Goal: Information Seeking & Learning: Learn about a topic

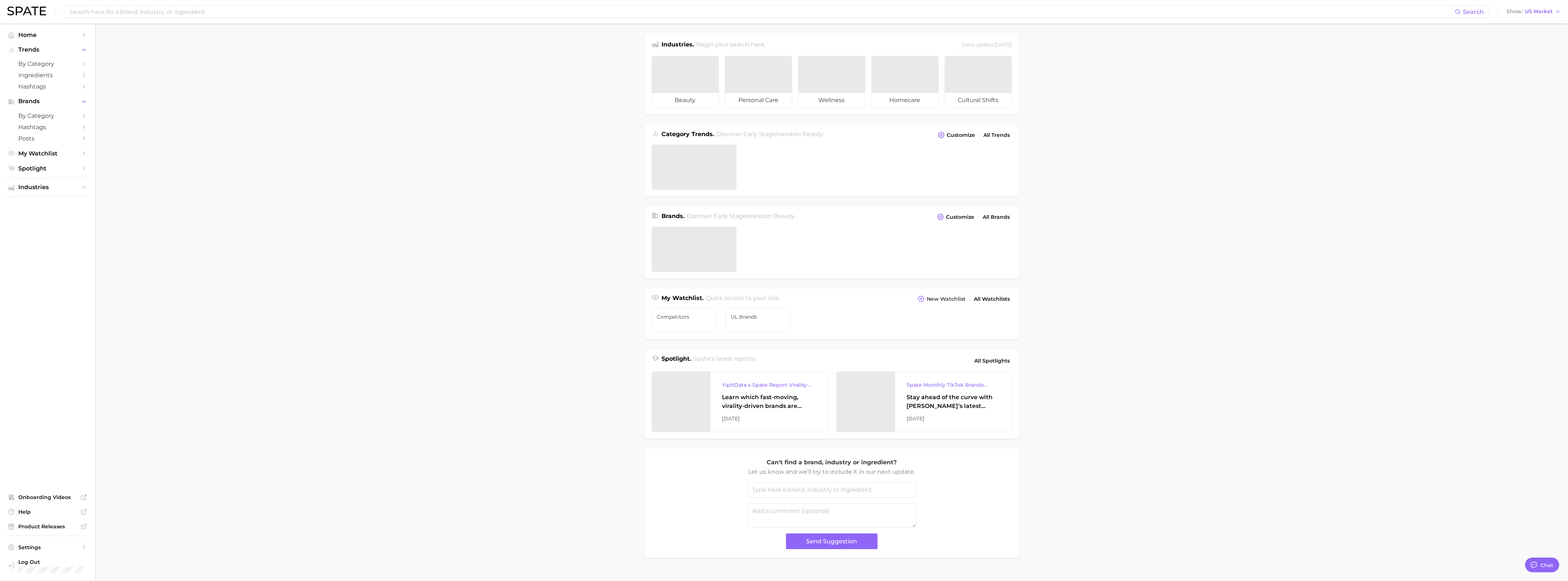
type textarea "x"
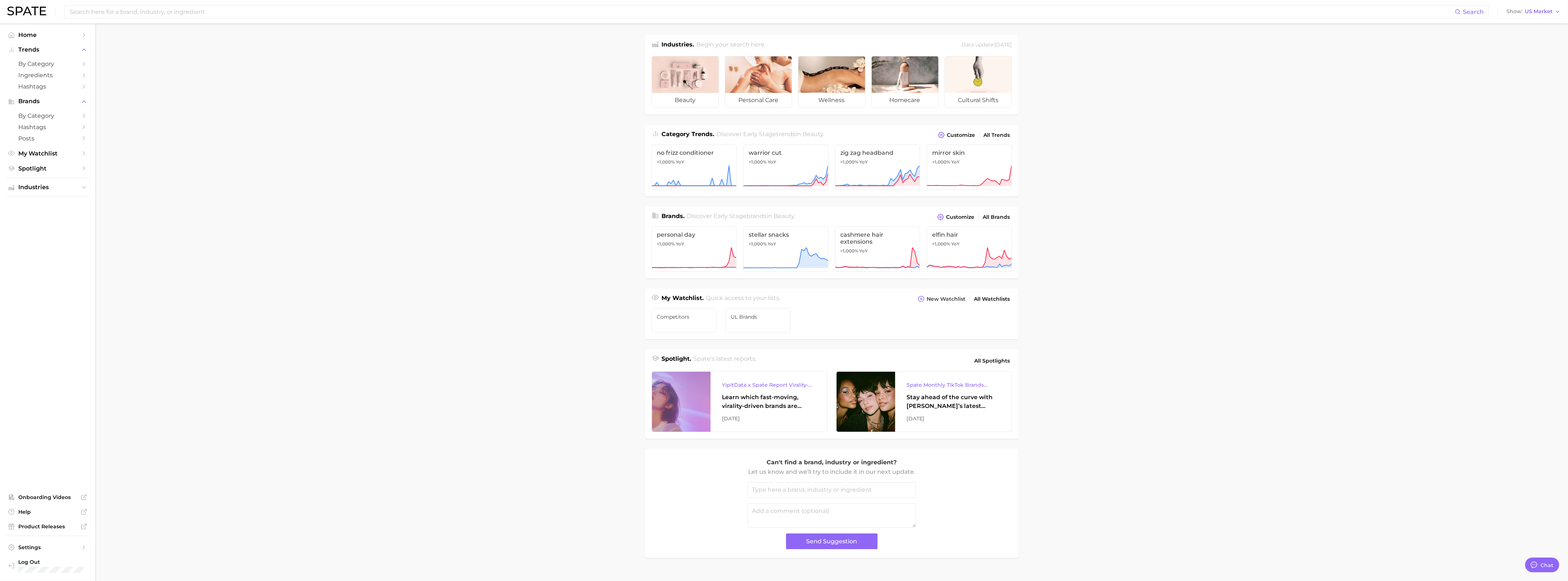
click at [1092, 411] on main "Industries. Begin your search here. Data update: [DATE] beauty personal care we…" at bounding box center [831, 309] width 1473 height 571
click at [817, 396] on div "YipitData x Spate Report Virality-Driven Brands Are Taking a Slice of the Beaut…" at bounding box center [768, 402] width 117 height 60
click at [528, 14] on input at bounding box center [762, 12] width 1386 height 12
type input "v"
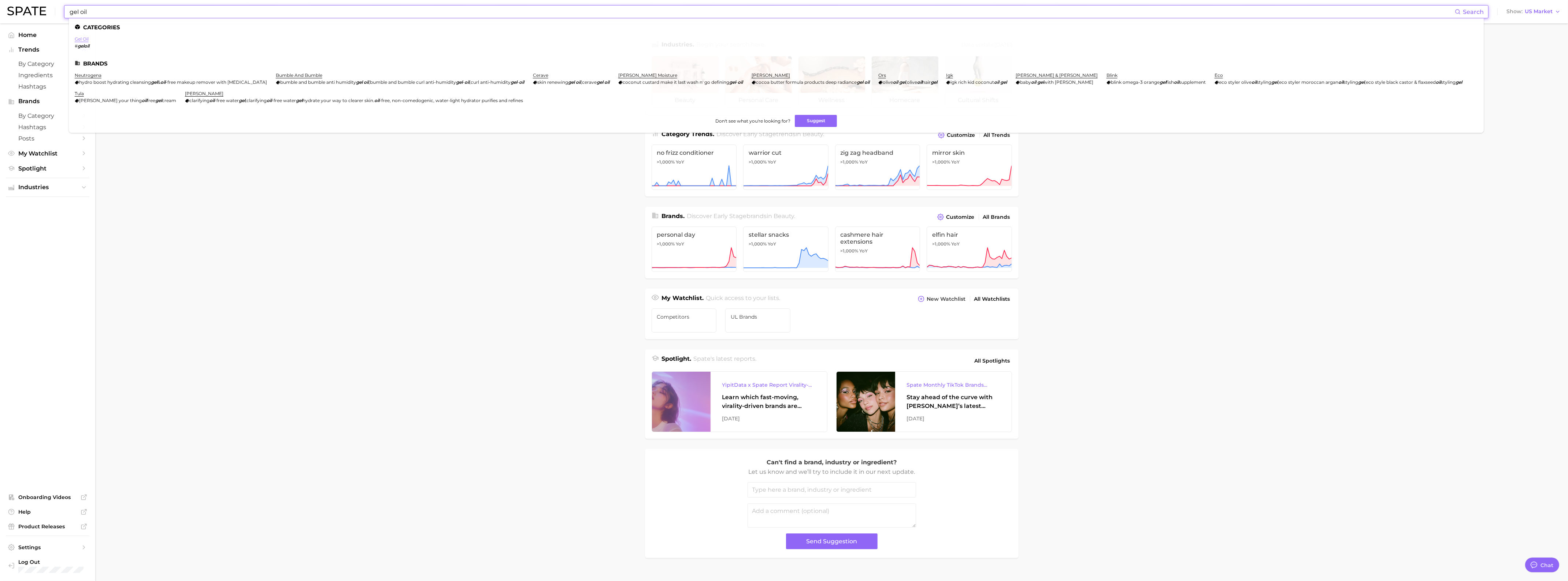
type input "gel oil"
click at [83, 36] on link "gel oil" at bounding box center [81, 38] width 14 height 5
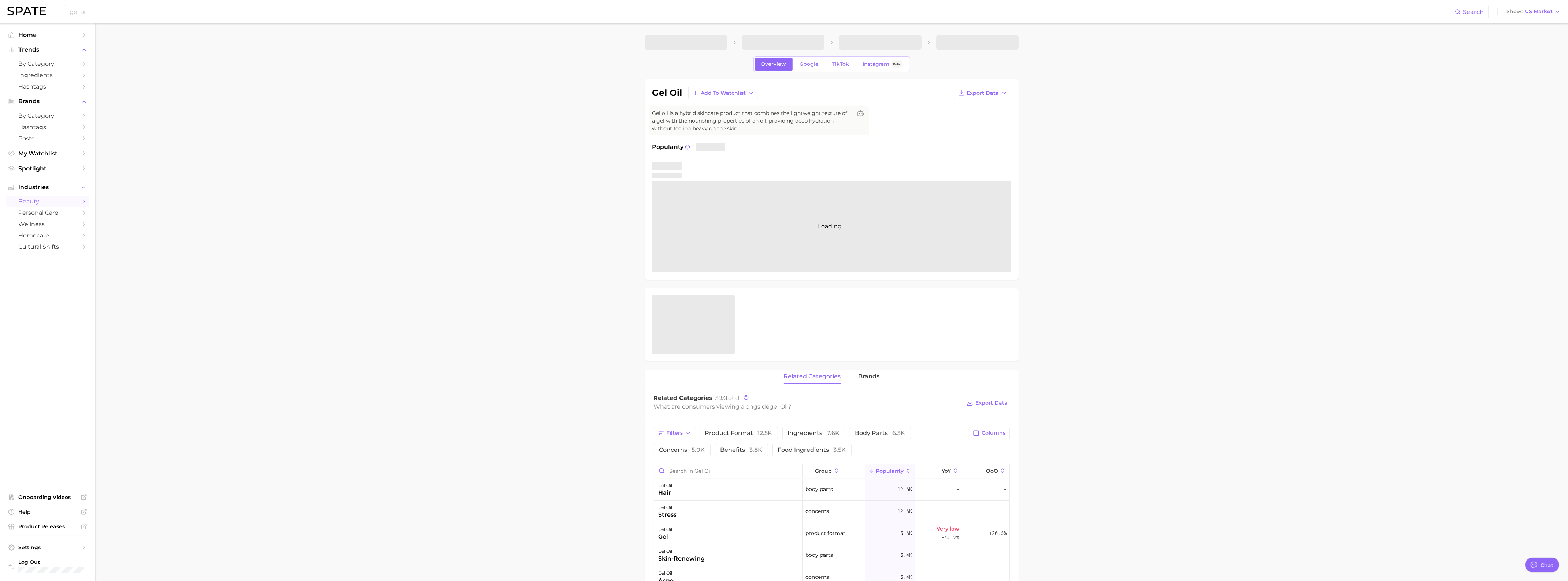
type textarea "x"
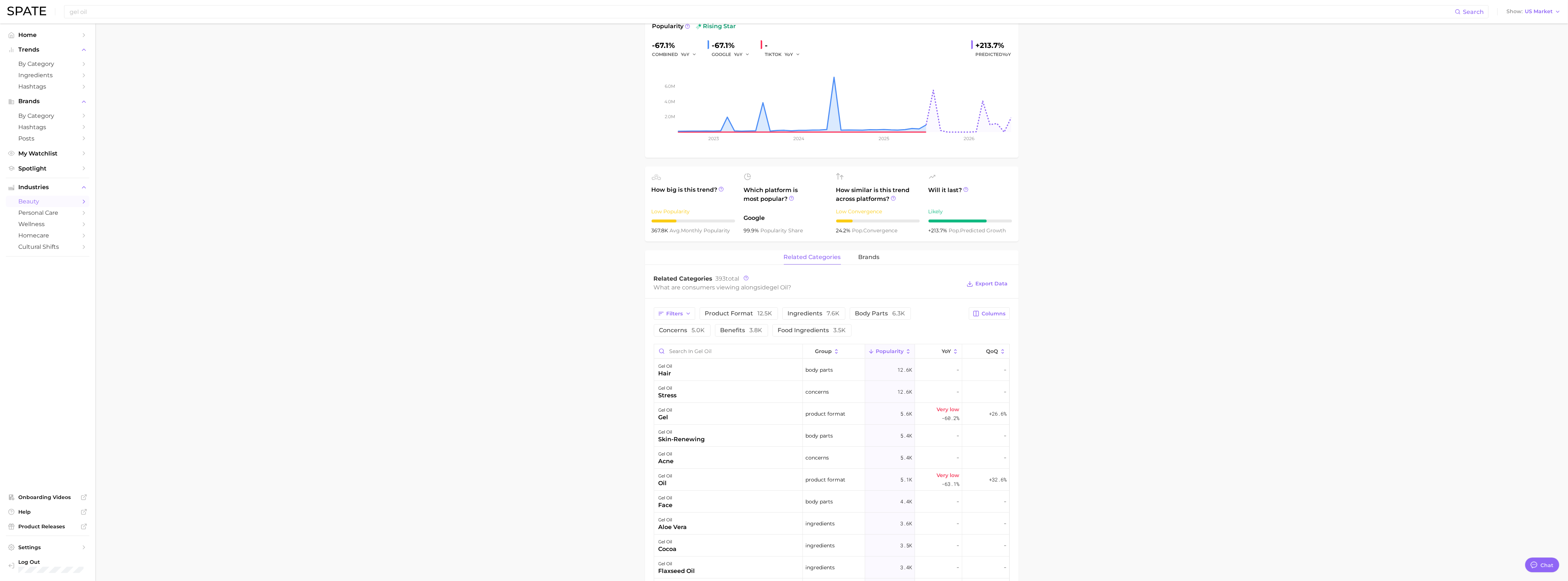
scroll to position [137, 0]
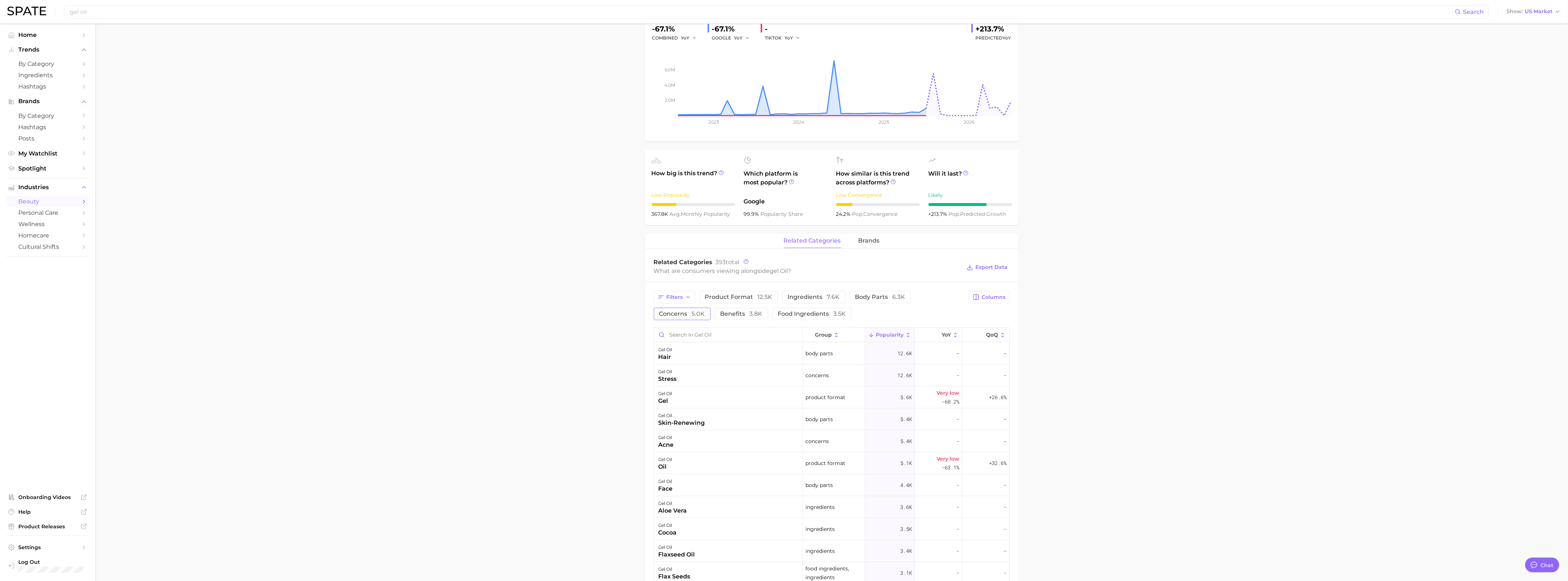
click at [687, 316] on span "concerns 5.0k" at bounding box center [682, 314] width 46 height 6
click at [868, 244] on span "brands" at bounding box center [869, 241] width 21 height 7
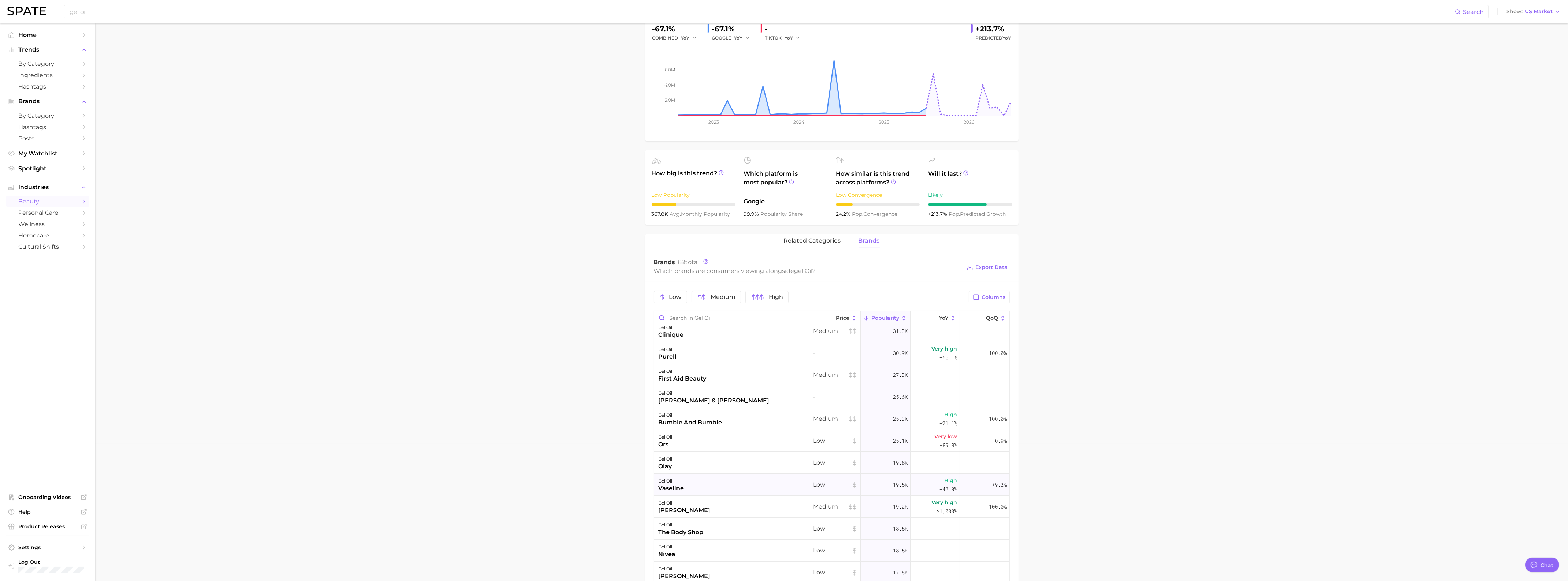
click at [737, 484] on div "gel oil vaseline" at bounding box center [732, 485] width 156 height 22
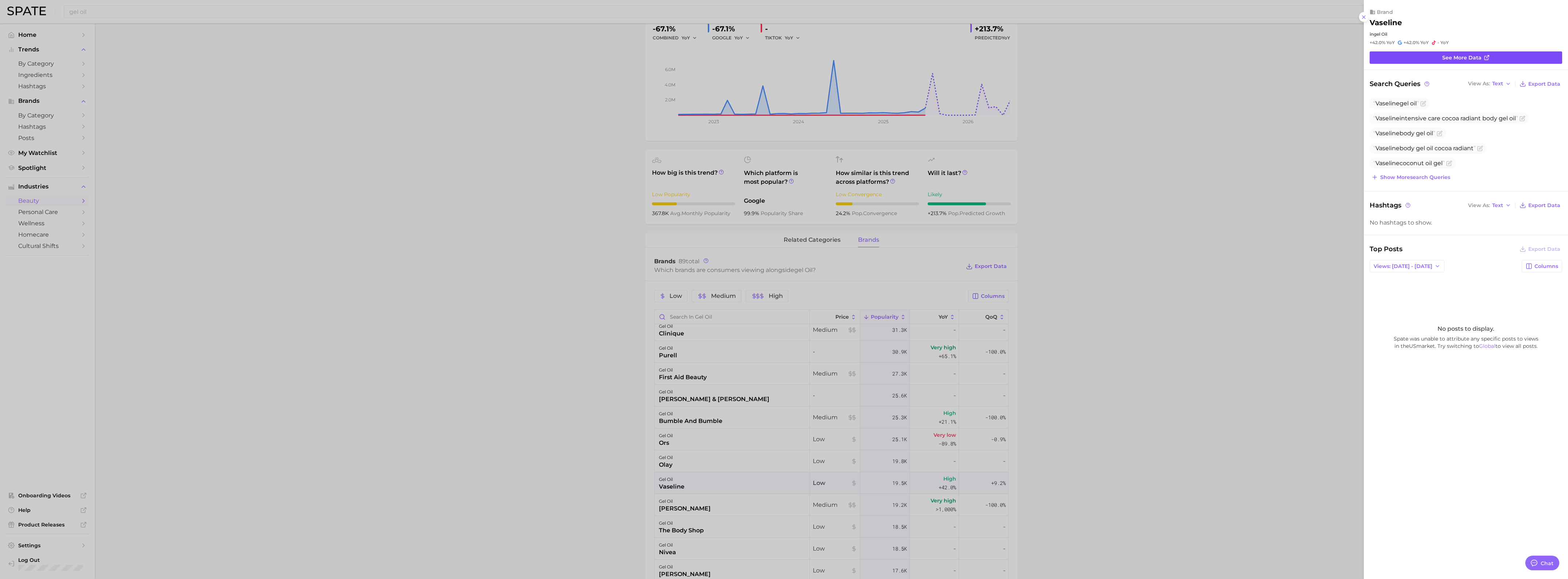
click at [1519, 55] on link "See more data" at bounding box center [1466, 57] width 192 height 12
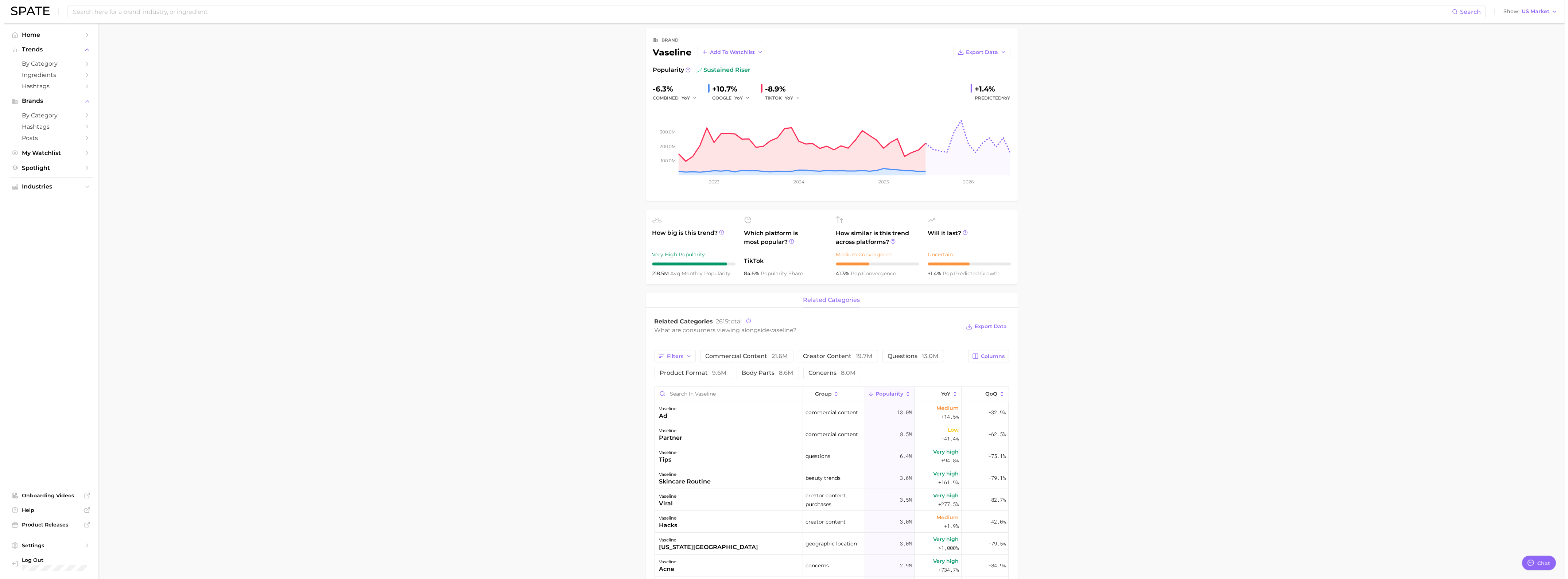
scroll to position [46, 0]
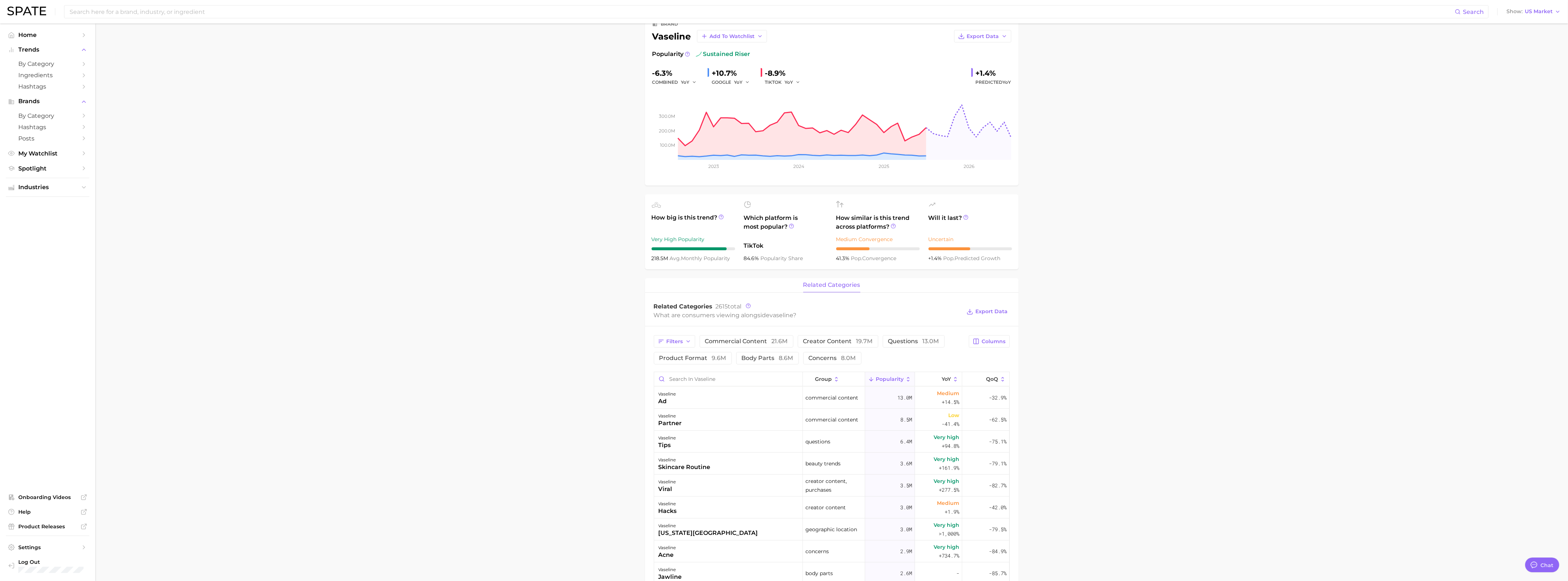
click at [735, 382] on input "Search in vaseline" at bounding box center [728, 379] width 149 height 14
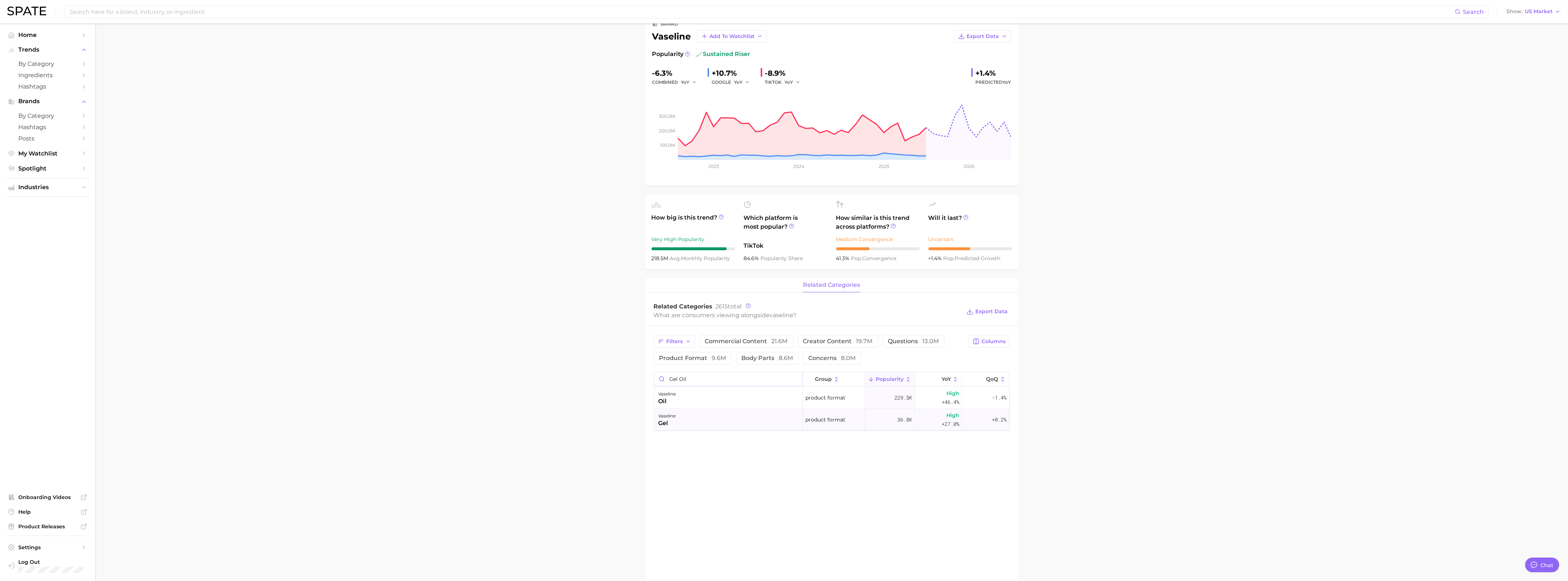
type input "gel oil"
click at [770, 419] on div "vaseline gel" at bounding box center [728, 420] width 149 height 22
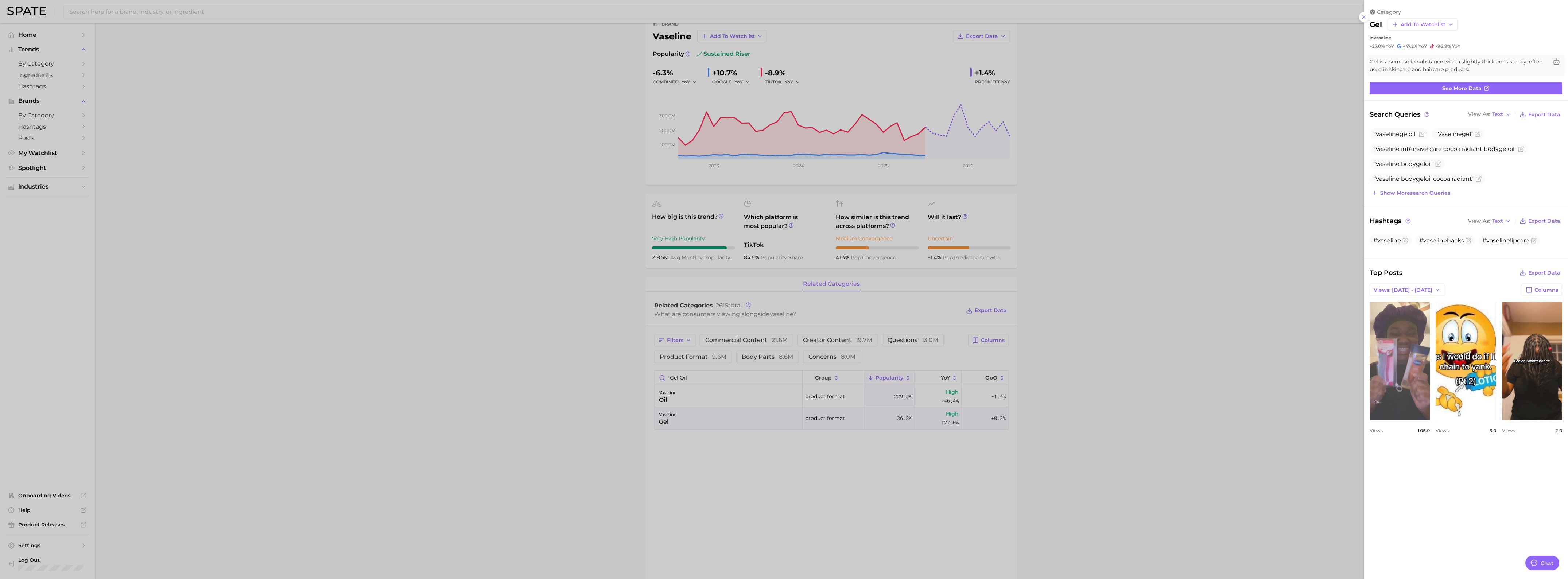
scroll to position [0, 0]
click at [1421, 194] on span "Show more search queries" at bounding box center [1415, 193] width 70 height 6
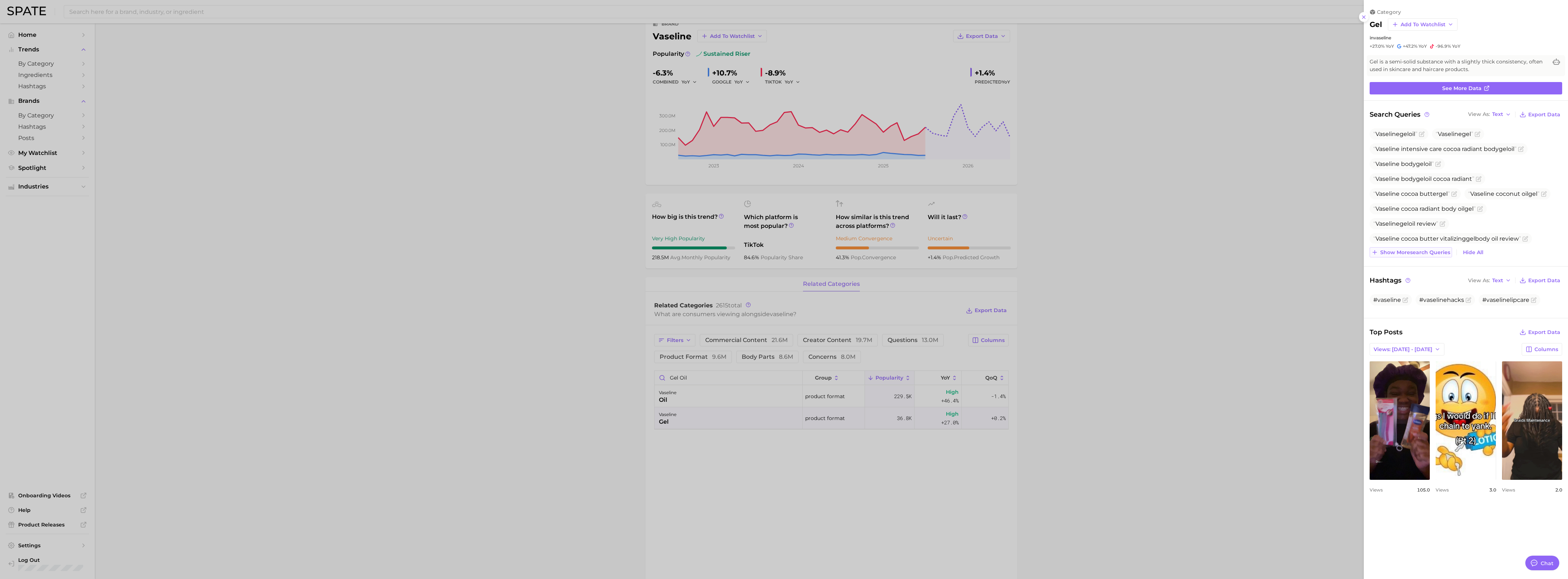
click at [1442, 256] on button "Show more search queries" at bounding box center [1410, 252] width 82 height 10
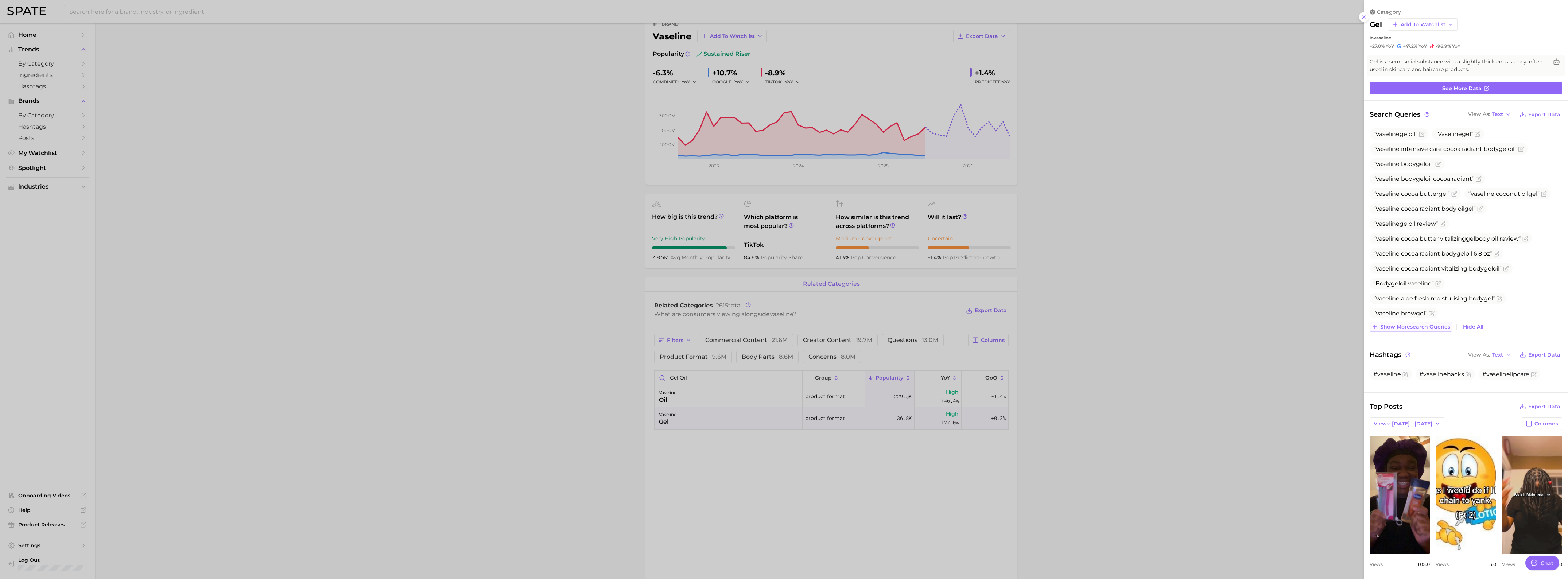
click at [1418, 325] on span "Show more search queries" at bounding box center [1415, 327] width 70 height 6
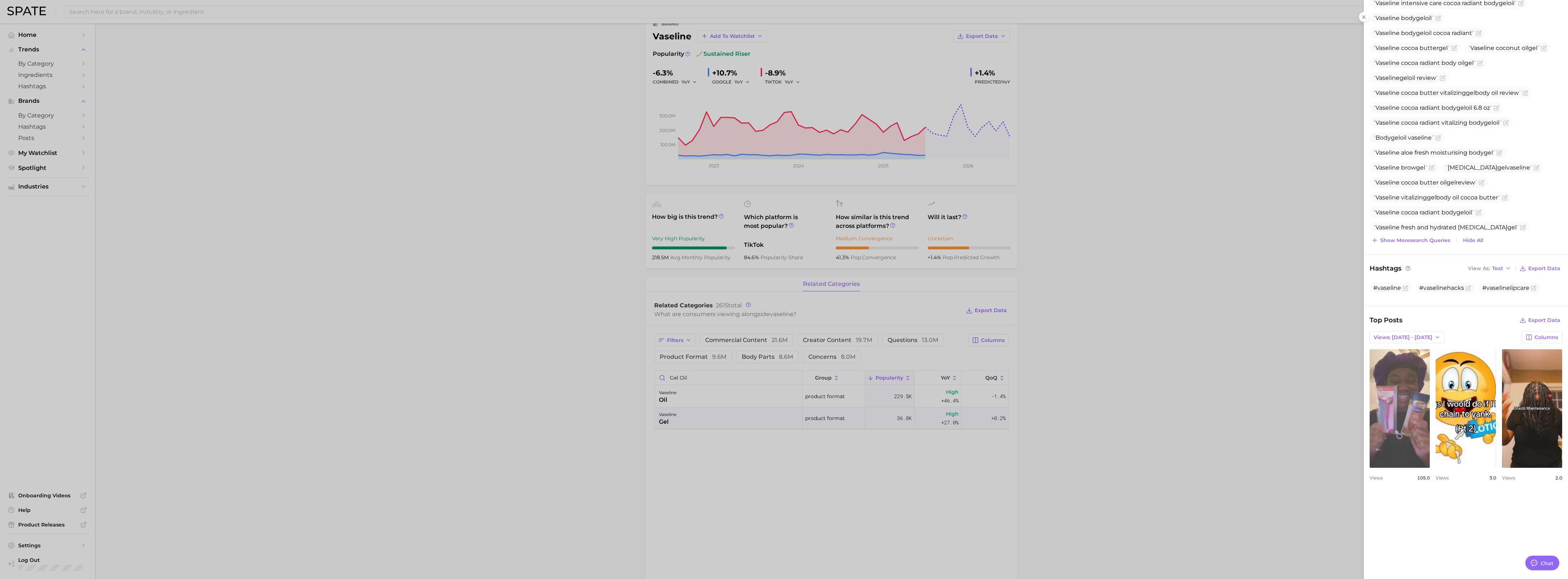
scroll to position [66, 0]
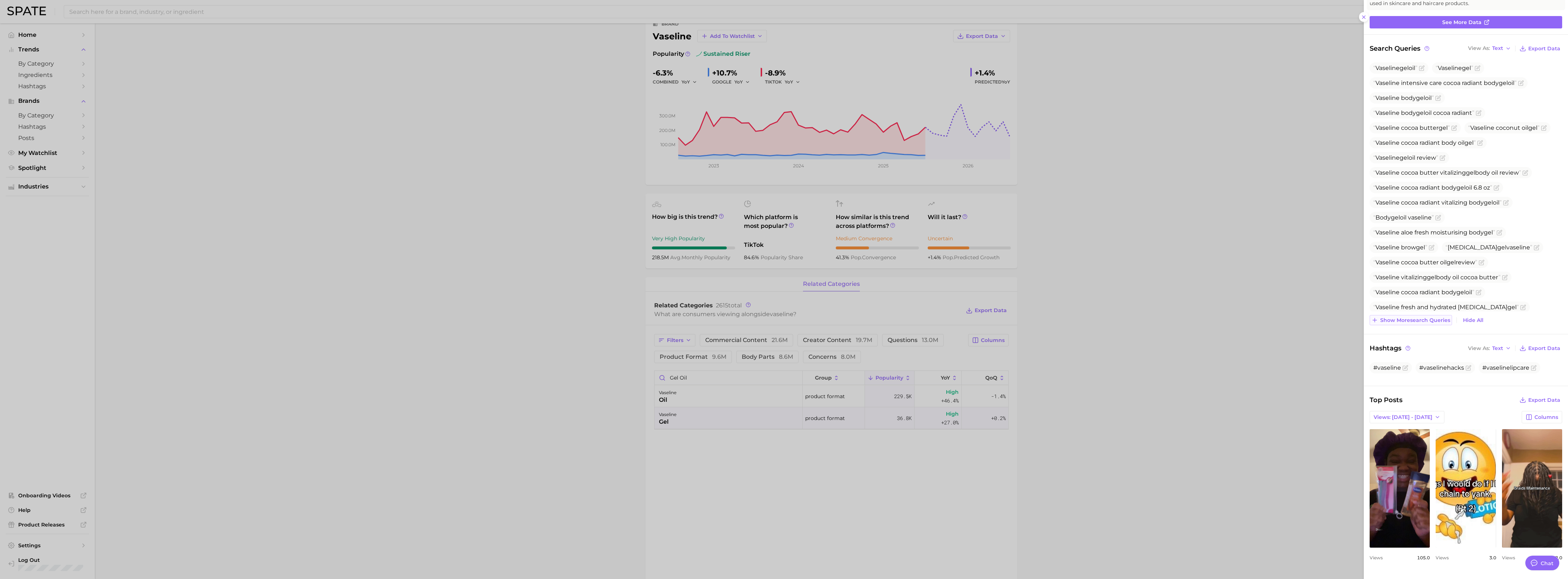
click at [1438, 321] on span "Show more search queries" at bounding box center [1415, 320] width 70 height 6
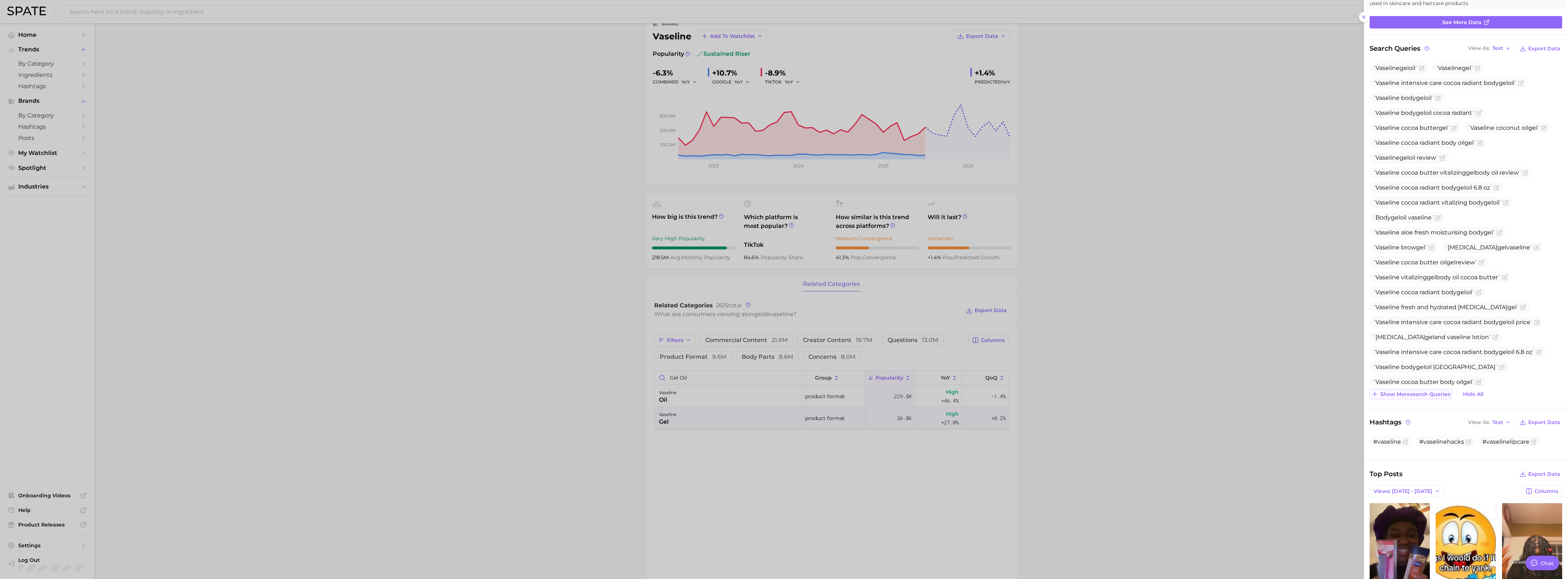
click at [1433, 393] on span "Show more search queries" at bounding box center [1415, 395] width 70 height 6
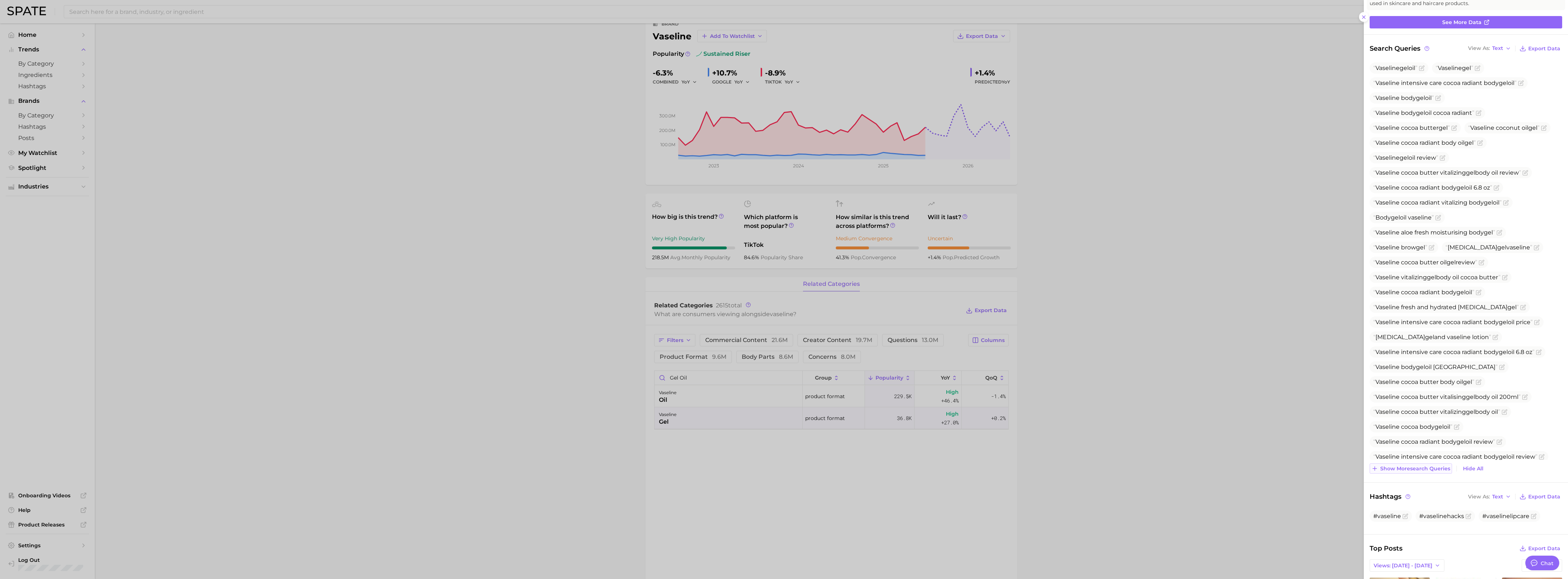
click at [1434, 467] on span "Show more search queries" at bounding box center [1415, 469] width 70 height 6
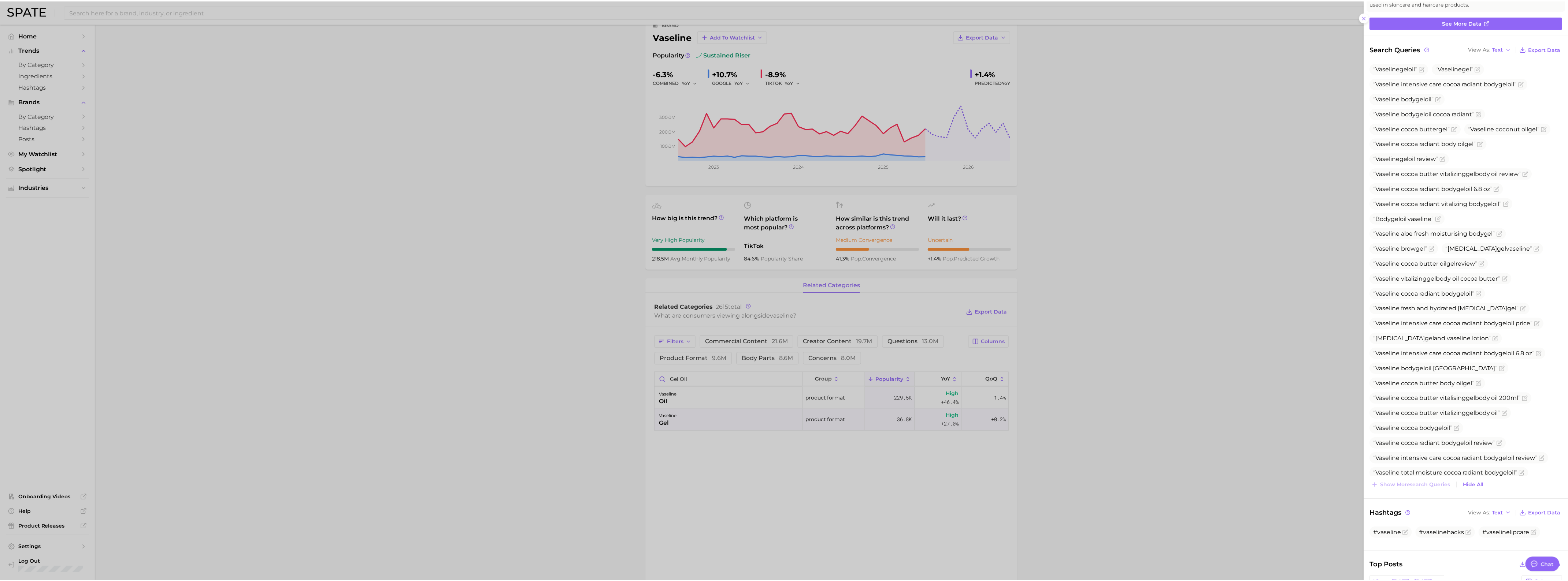
scroll to position [21, 0]
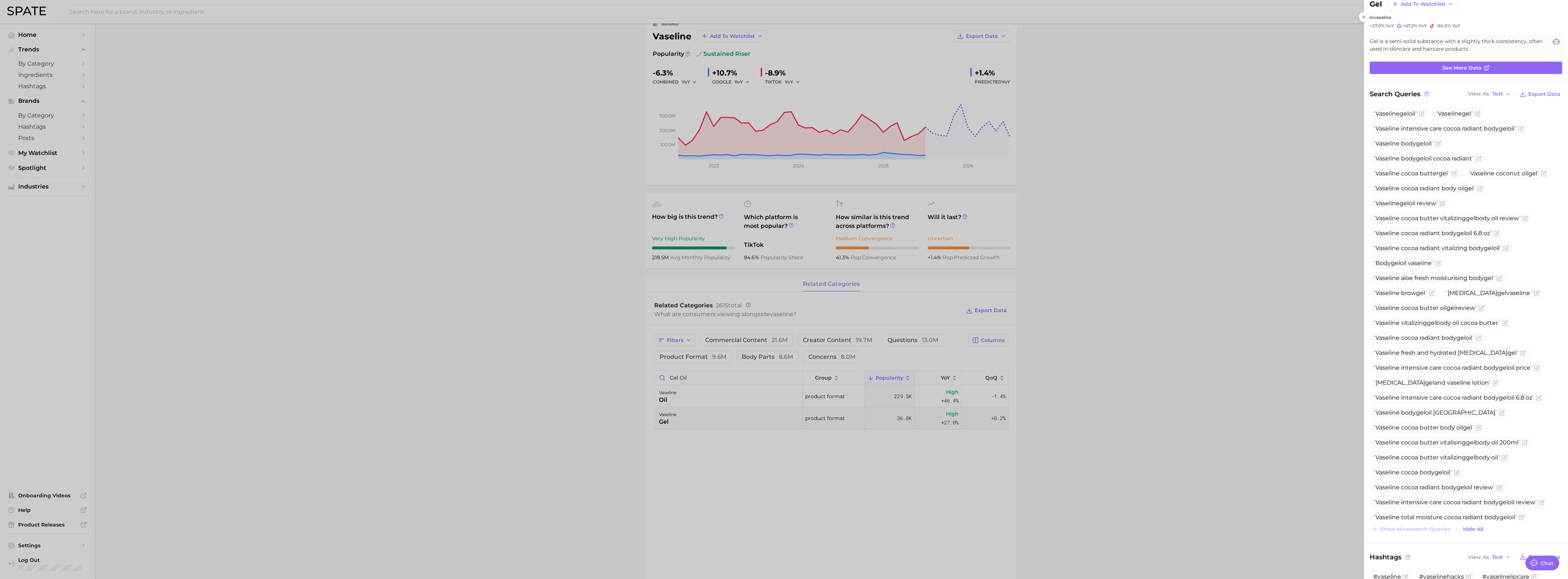
click at [1295, 374] on div at bounding box center [784, 289] width 1568 height 579
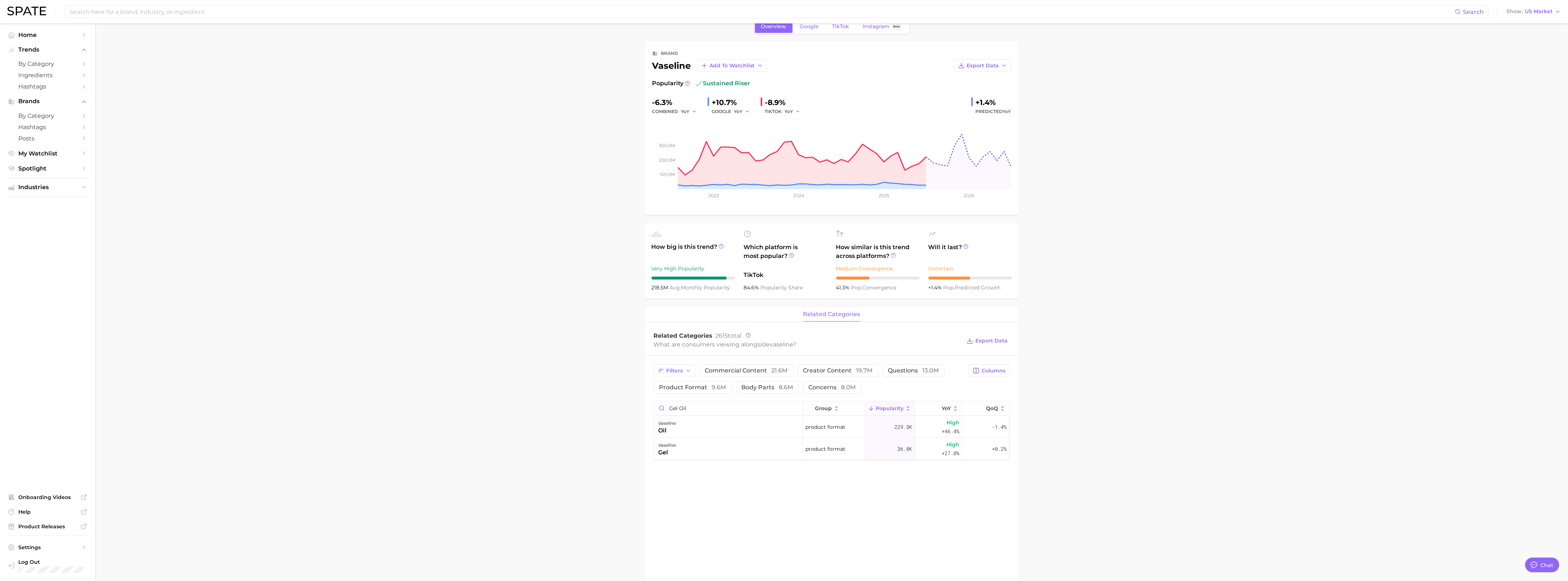
scroll to position [0, 0]
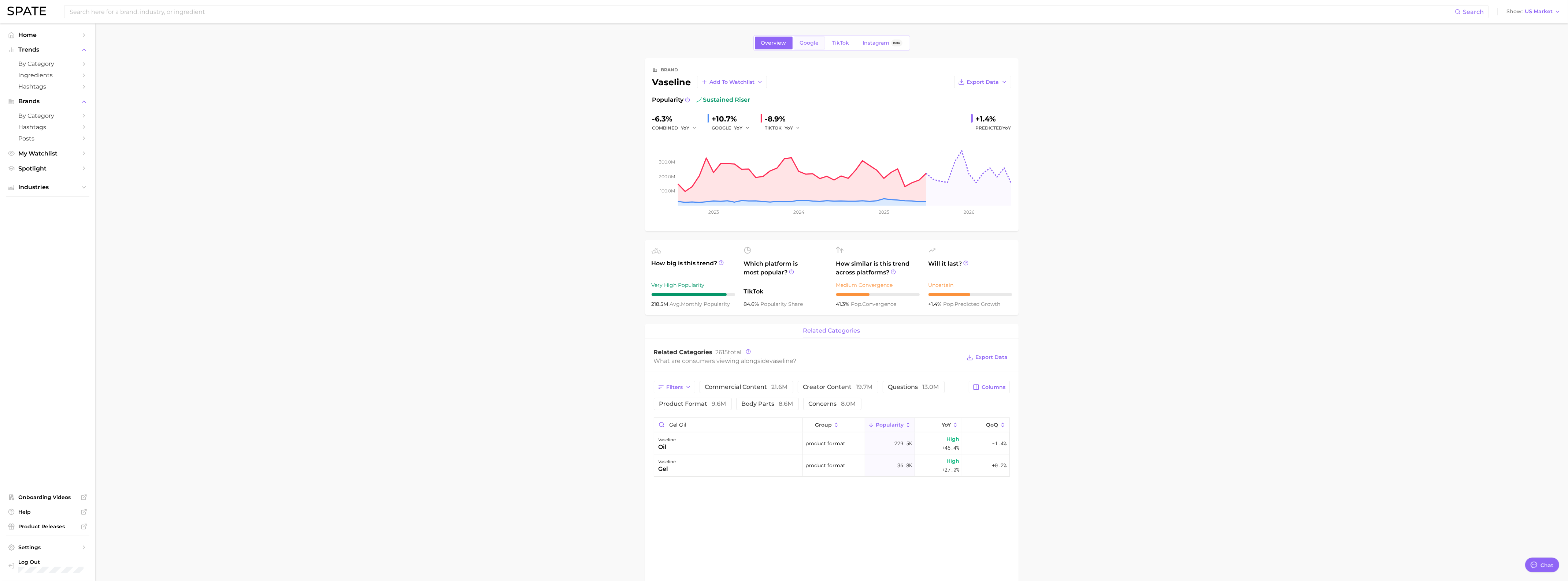
click at [814, 40] on span "Google" at bounding box center [809, 43] width 19 height 6
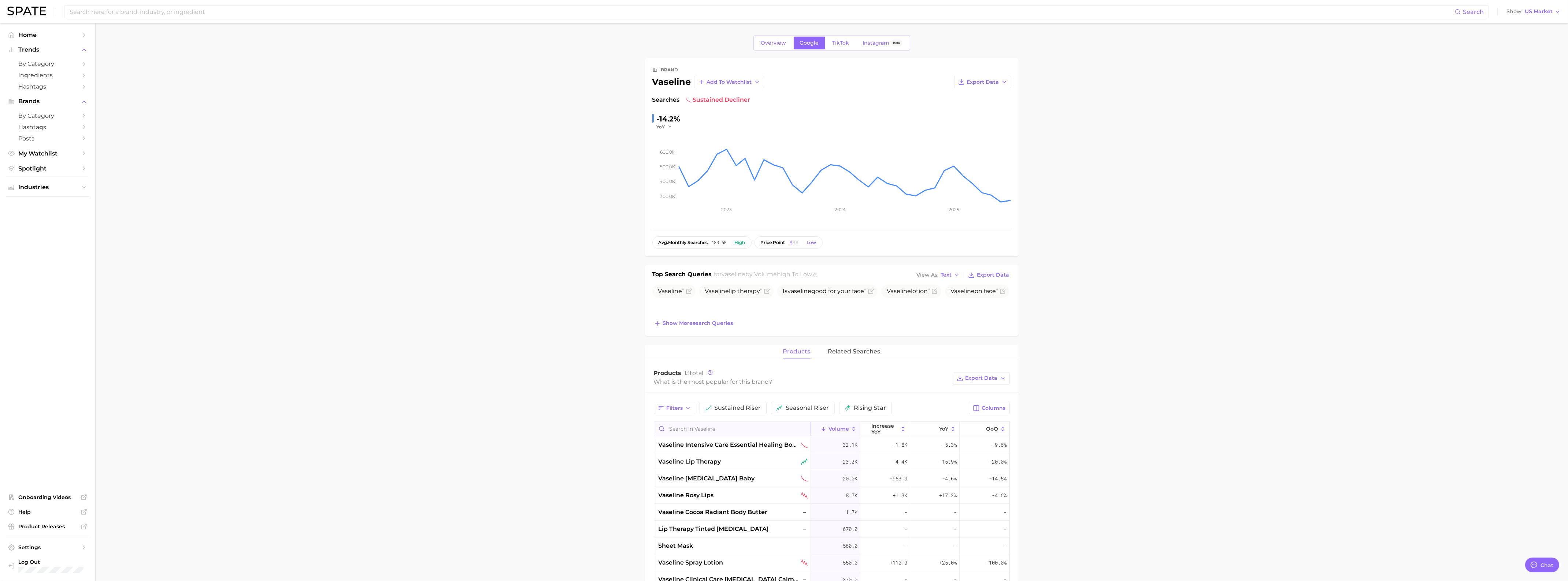
click at [756, 428] on input "Search in vaseline" at bounding box center [732, 429] width 156 height 14
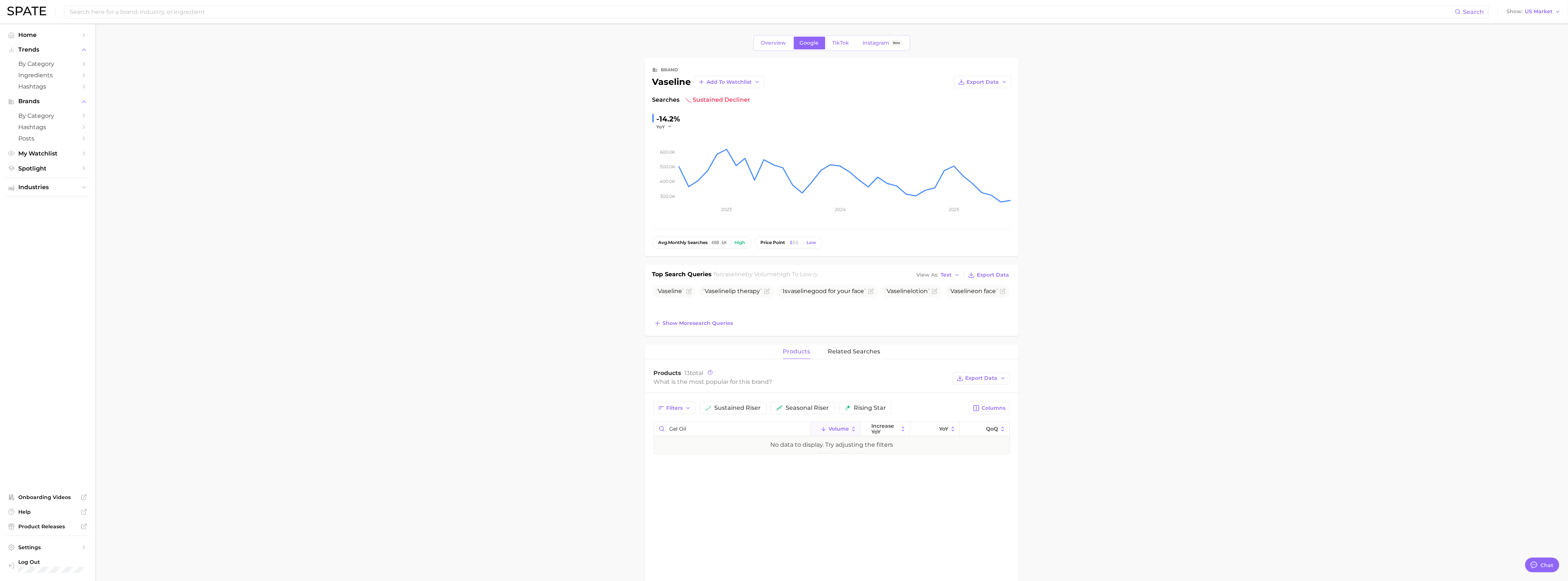
click at [1095, 425] on main "Overview Google TikTok Instagram Beta brand vaseline Add to Watchlist Export Da…" at bounding box center [831, 469] width 1473 height 893
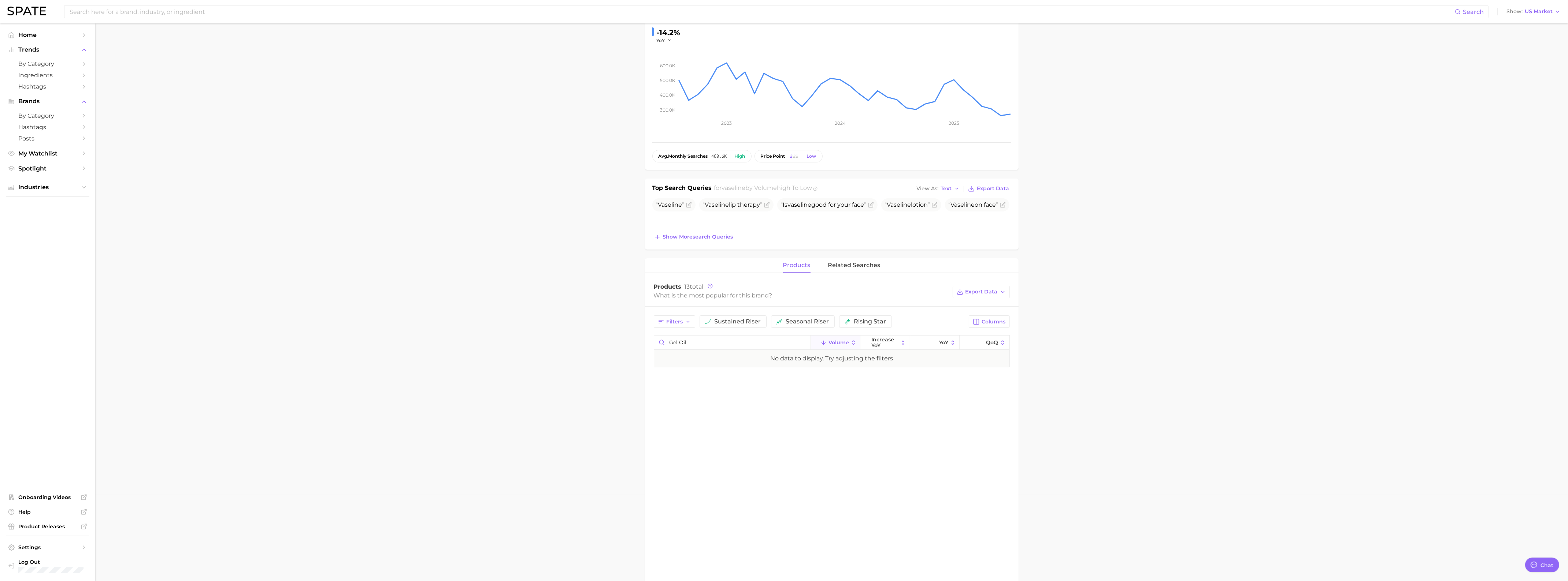
scroll to position [92, 0]
click at [718, 339] on input "gel oil" at bounding box center [732, 337] width 156 height 14
type input "g"
type input "o"
type input "d"
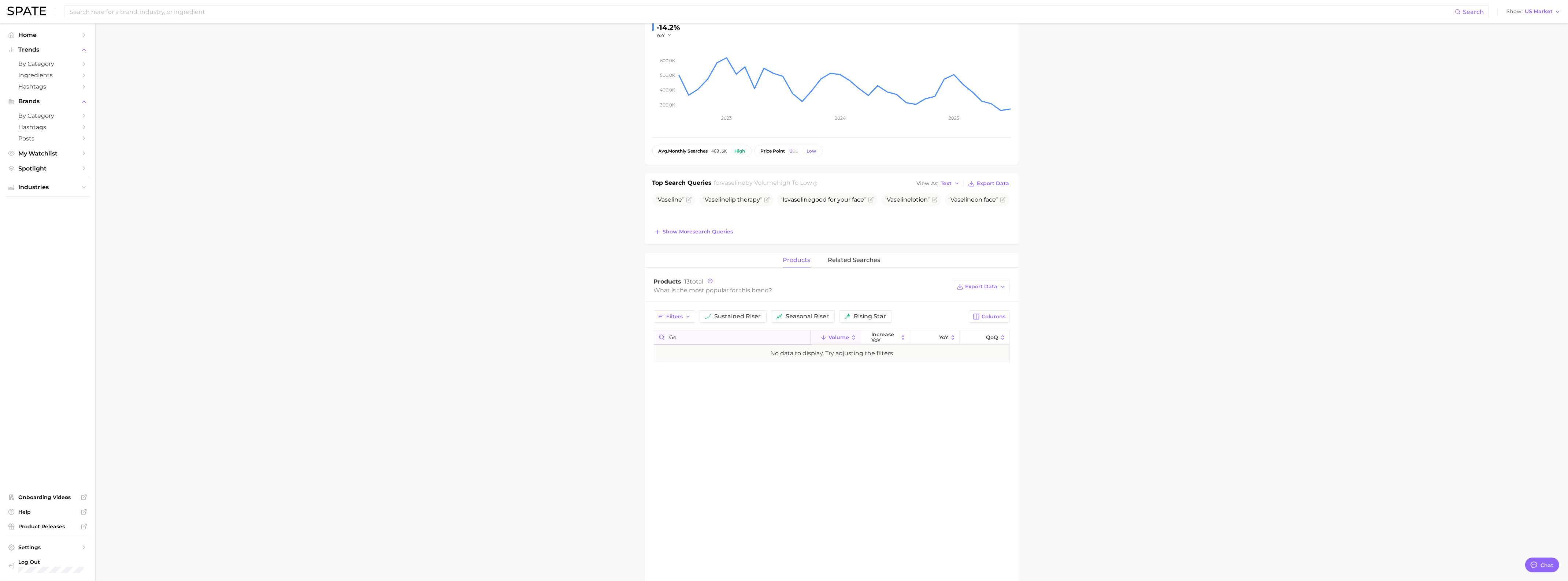
type input "g"
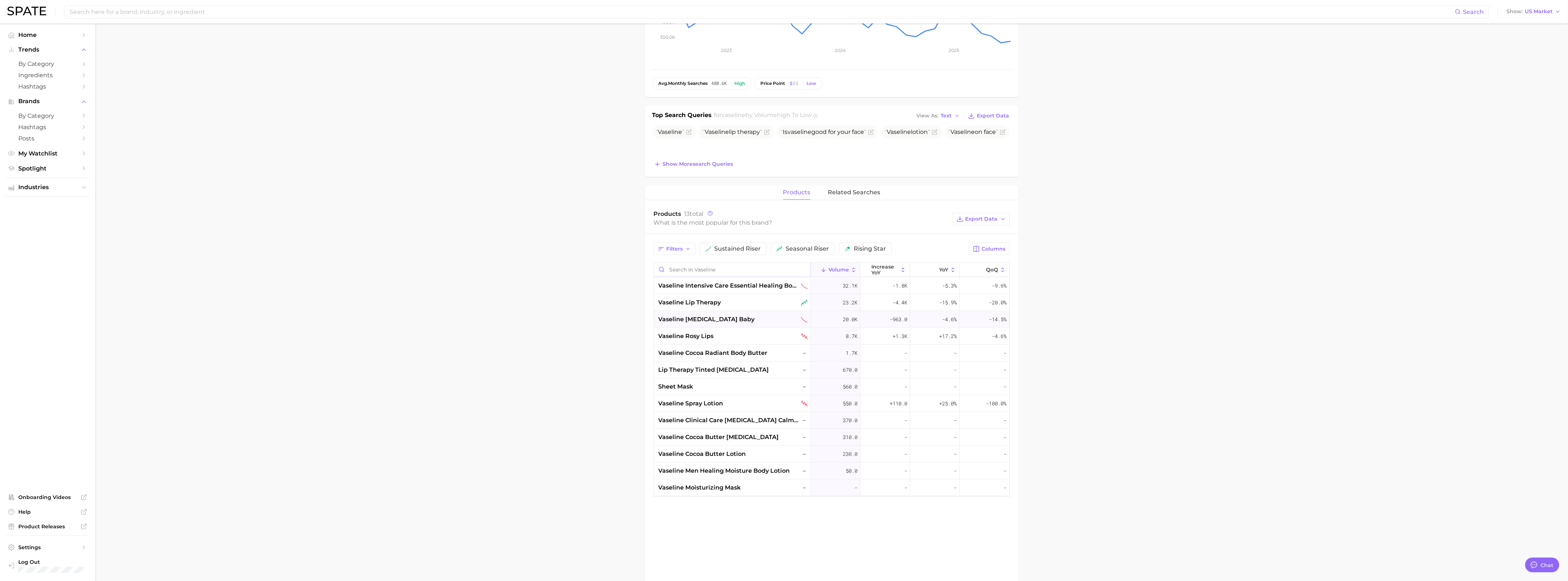
scroll to position [137, 0]
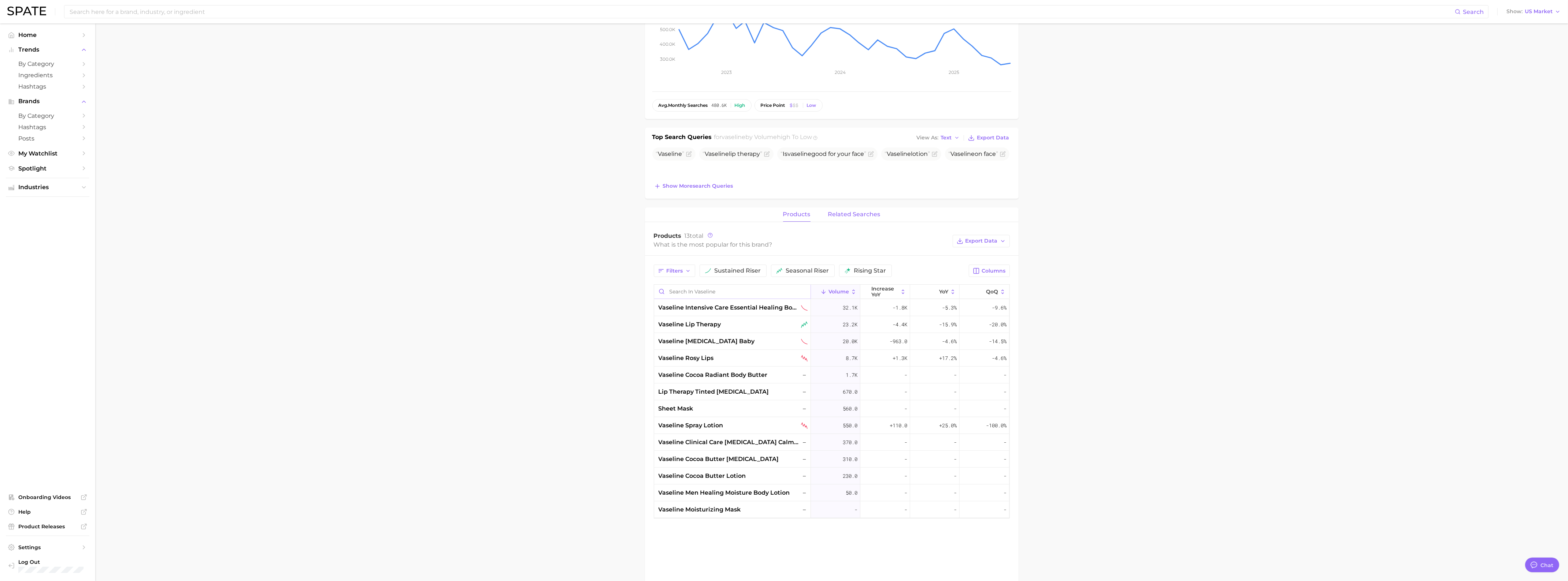
click at [863, 211] on span "related searches" at bounding box center [854, 214] width 53 height 7
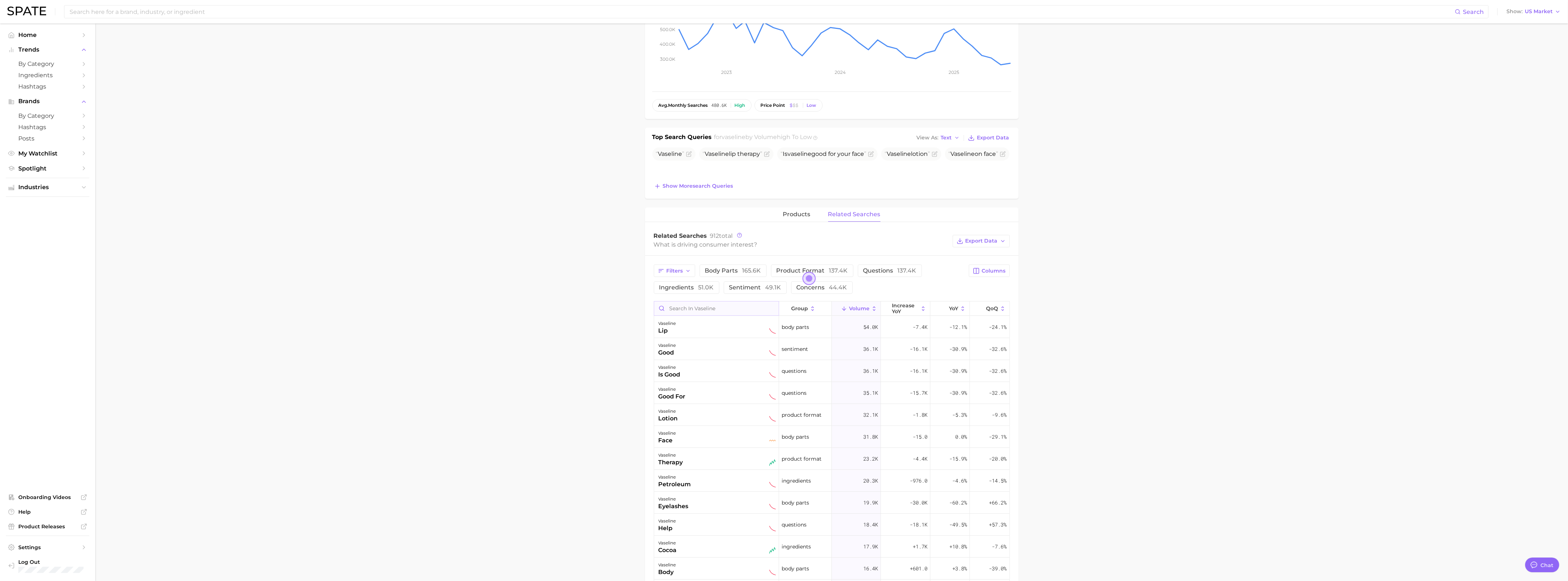
click at [704, 308] on input "Search in vaseline" at bounding box center [716, 309] width 125 height 14
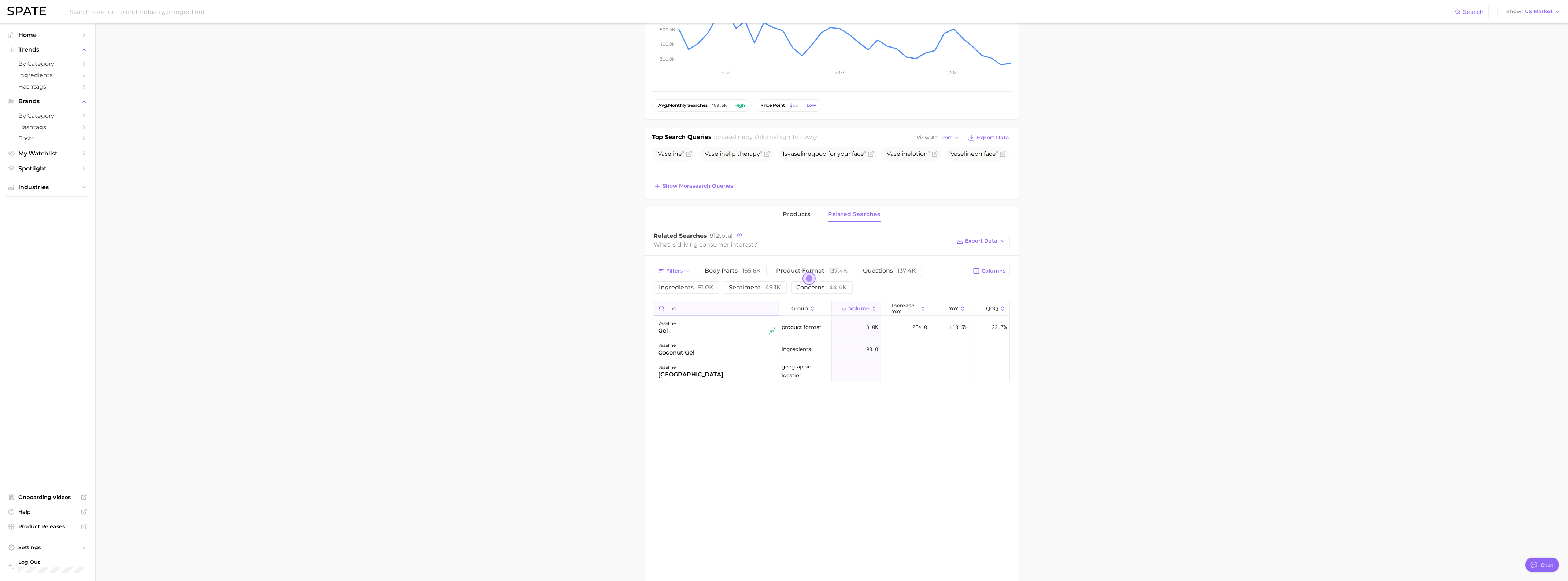
type input "g"
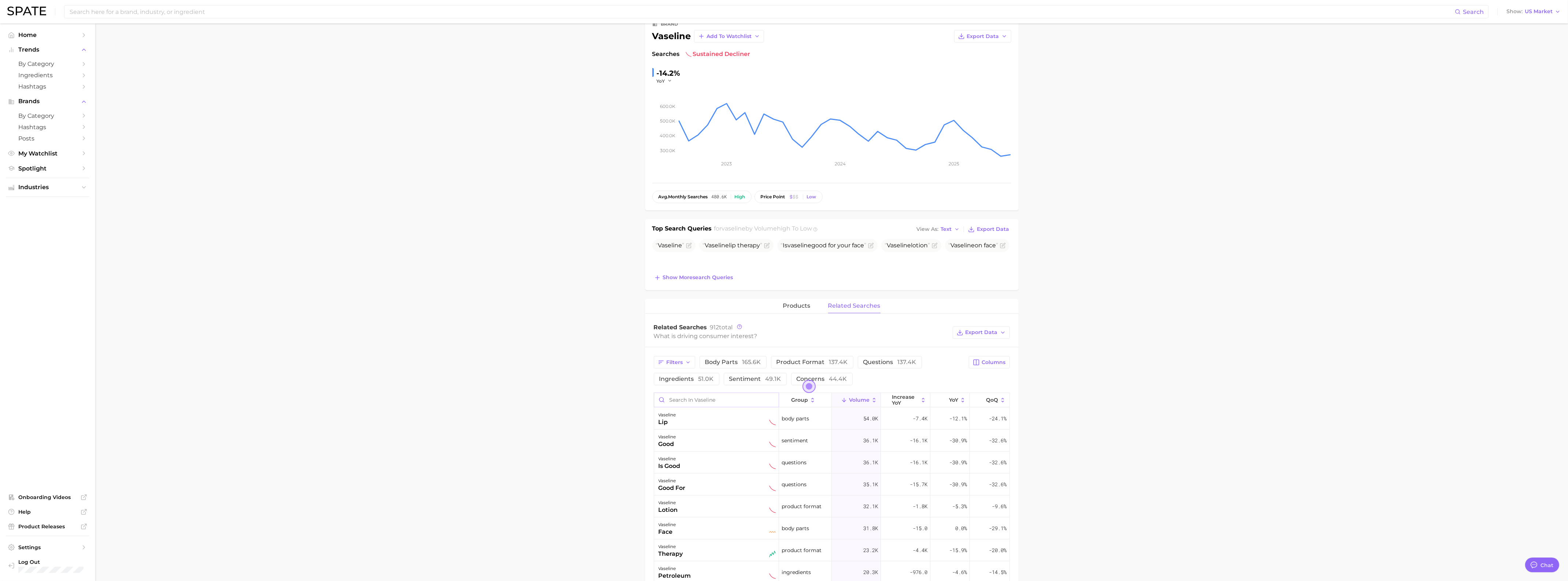
scroll to position [0, 0]
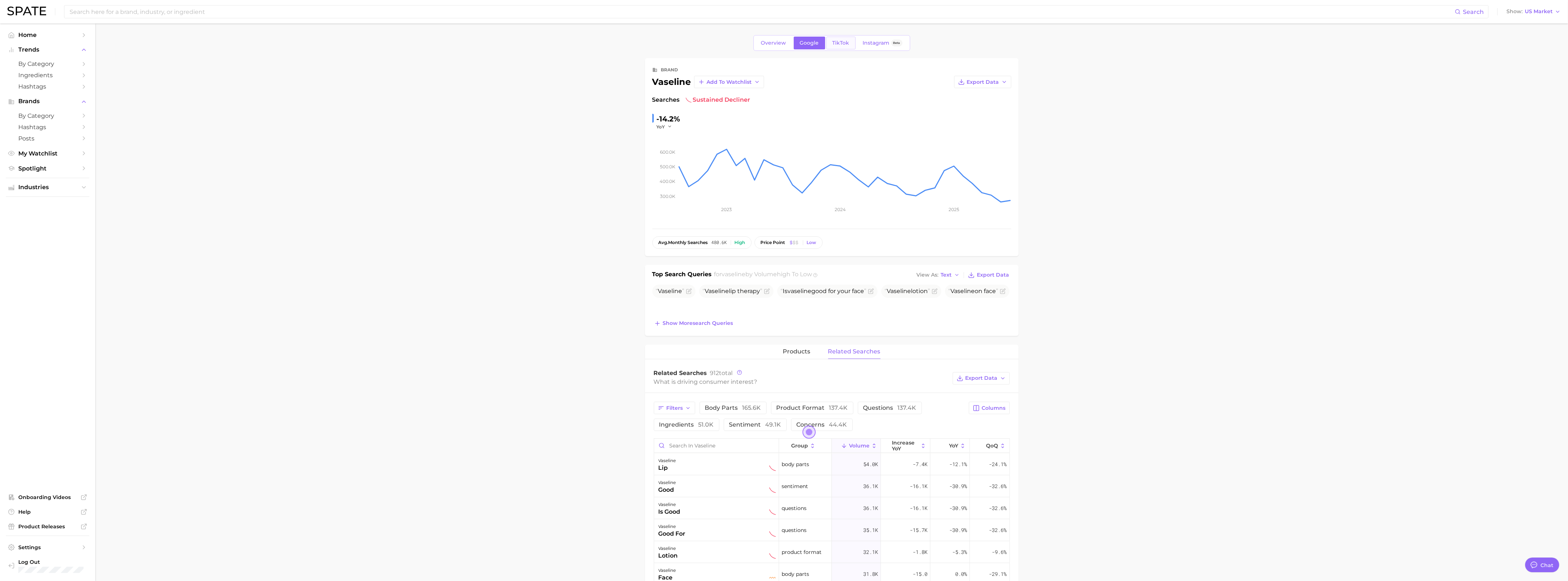
click at [839, 42] on span "TikTok" at bounding box center [841, 43] width 17 height 6
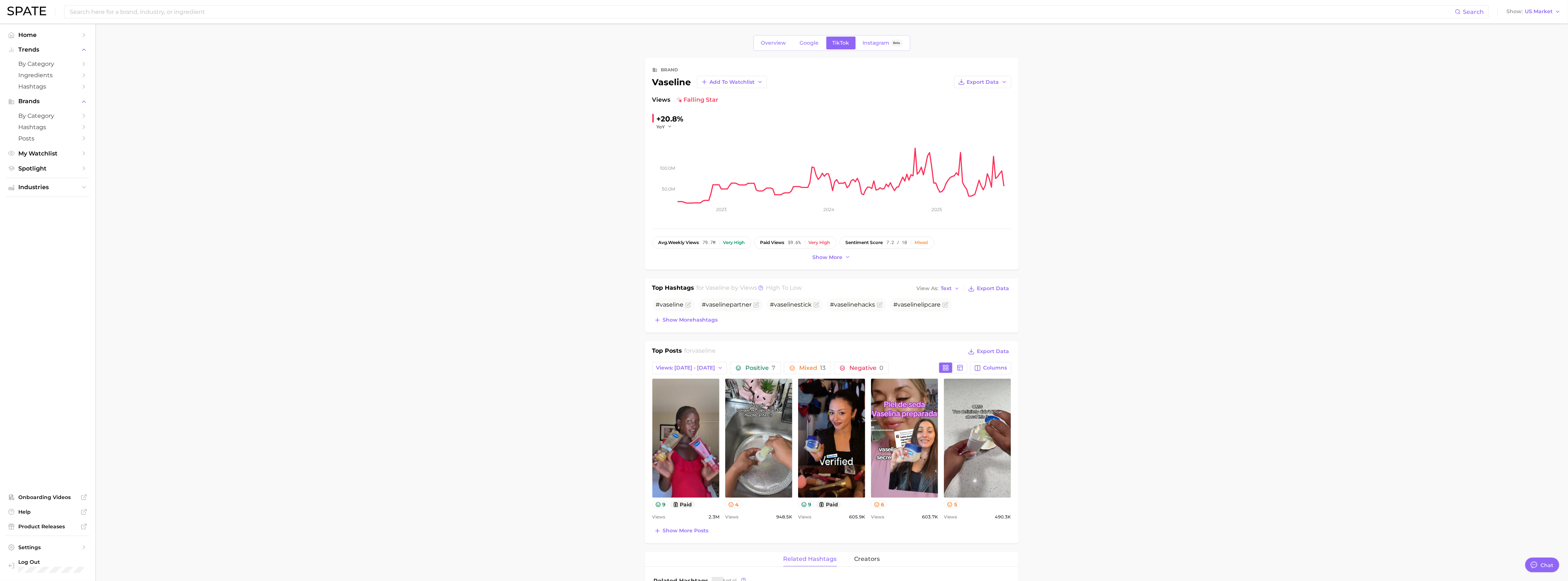
scroll to position [228, 0]
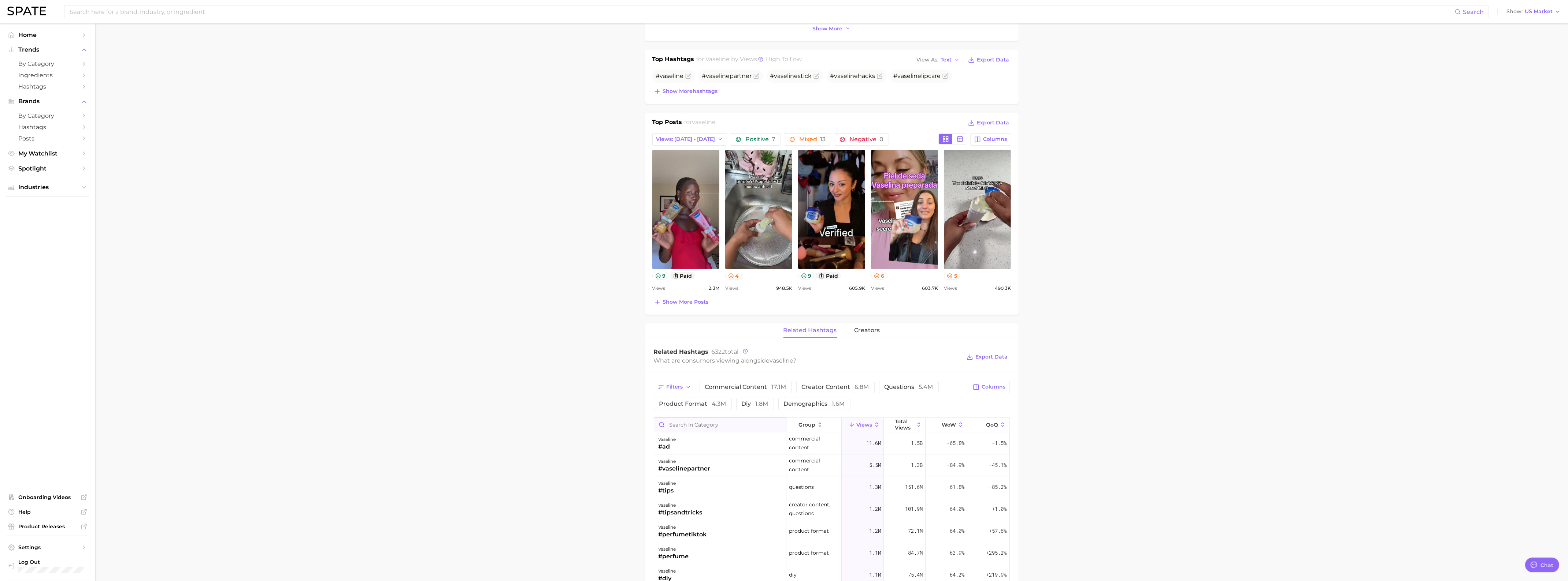
click at [720, 423] on input "Search in category" at bounding box center [720, 425] width 132 height 14
type input "geloil"
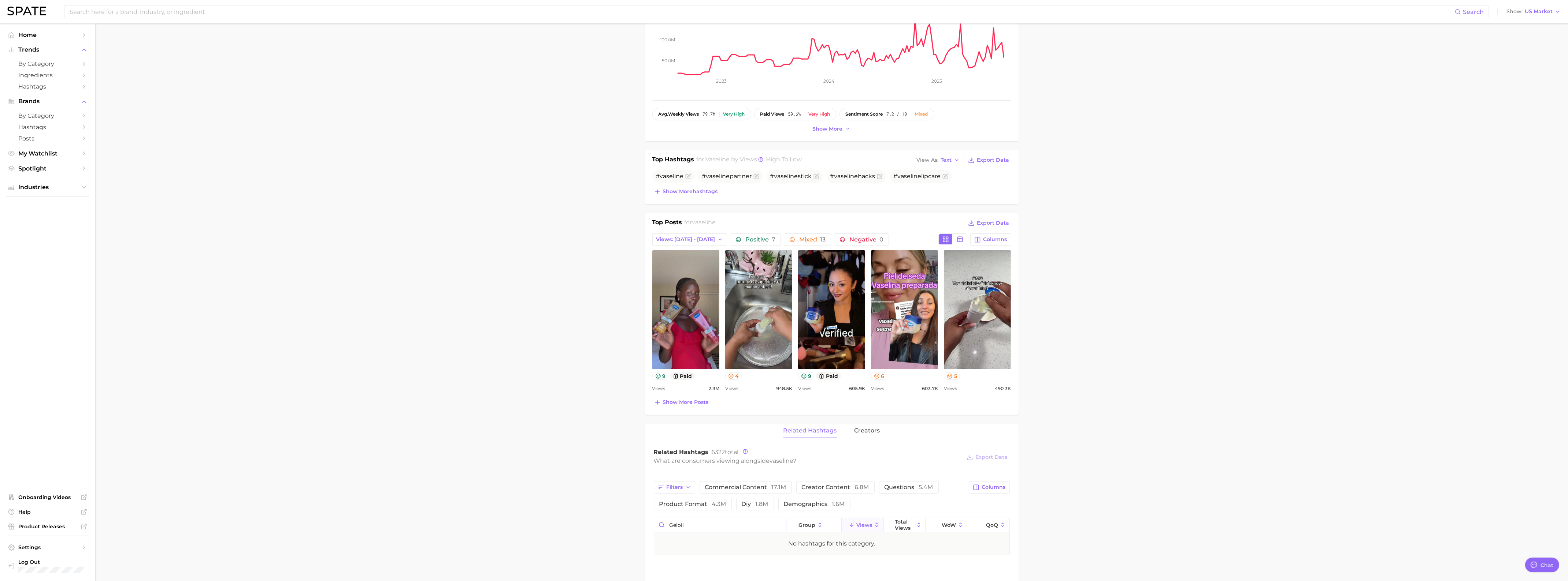
scroll to position [0, 0]
